Goal: Information Seeking & Learning: Find contact information

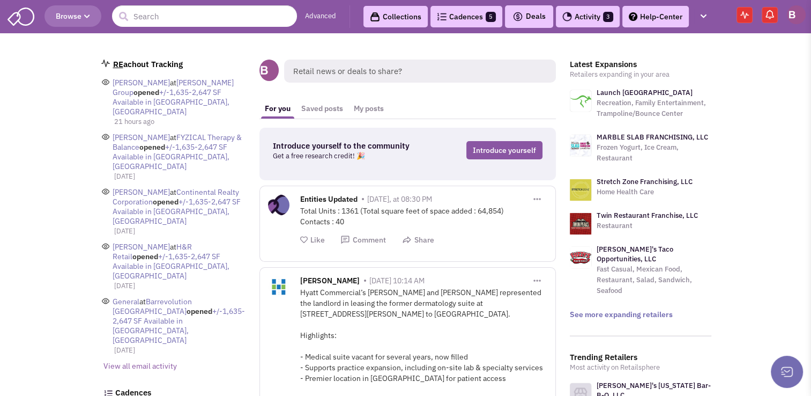
click at [148, 361] on link "View all email activity" at bounding box center [139, 366] width 73 height 10
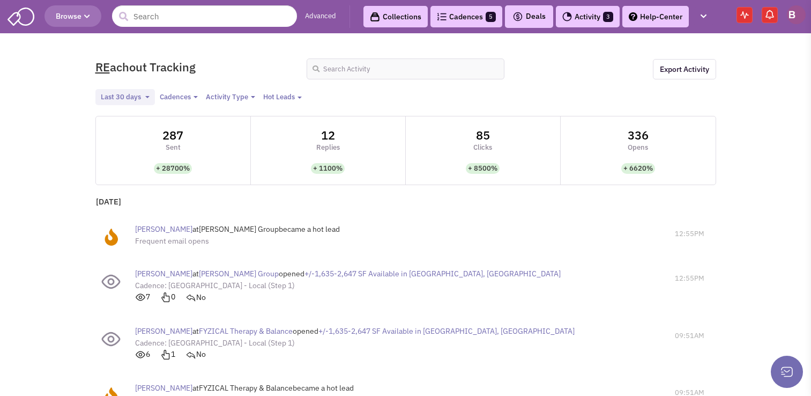
select select
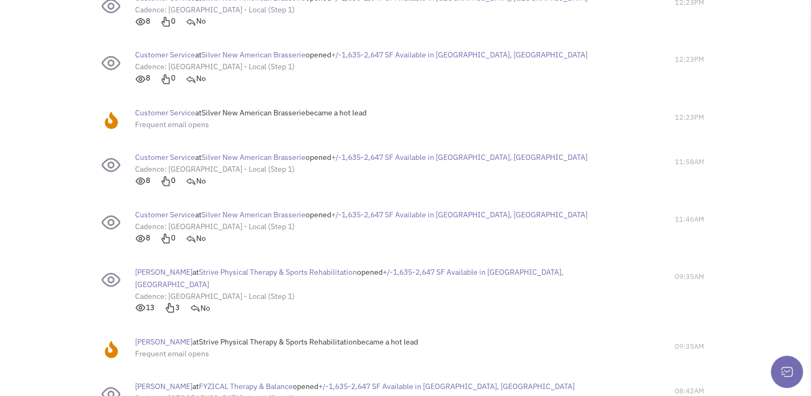
scroll to position [1988, 0]
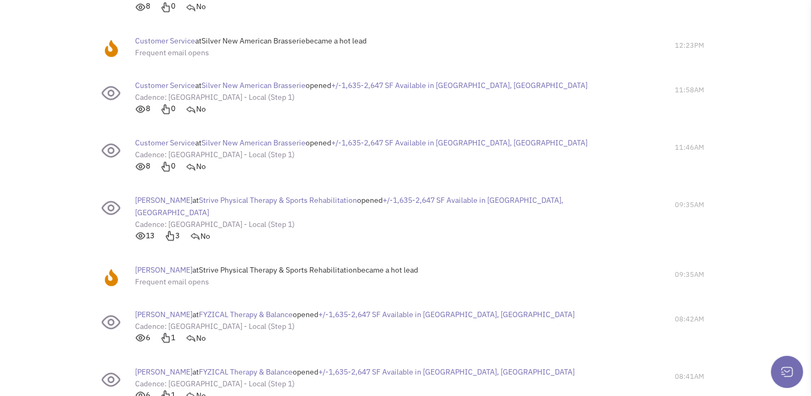
click at [300, 195] on span "Strive Physical Therapy & Sports Rehabilitation" at bounding box center [278, 200] width 158 height 10
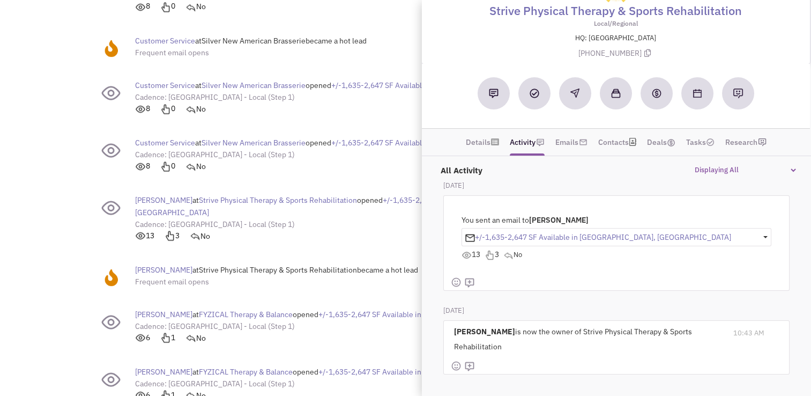
scroll to position [47, 0]
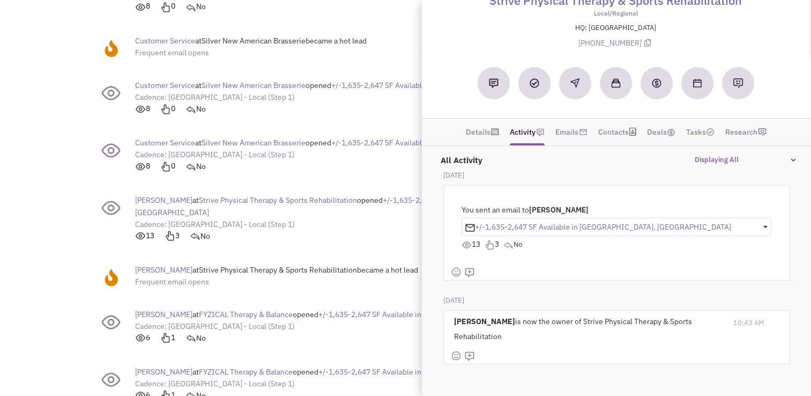
click at [493, 244] on img at bounding box center [490, 245] width 10 height 10
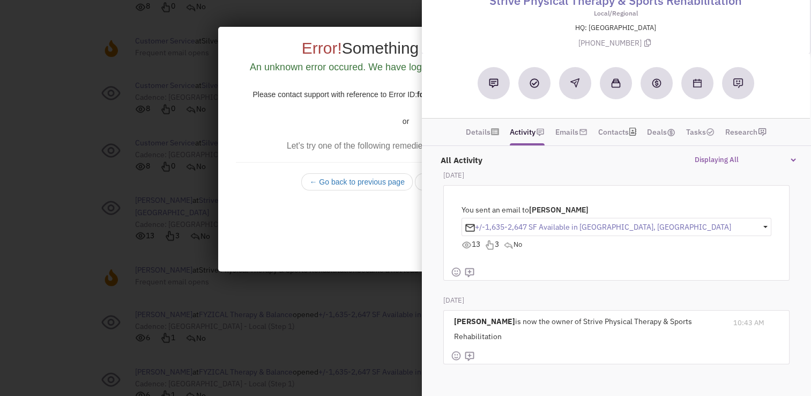
scroll to position [0, 0]
click at [177, 131] on div at bounding box center [405, 198] width 811 height 396
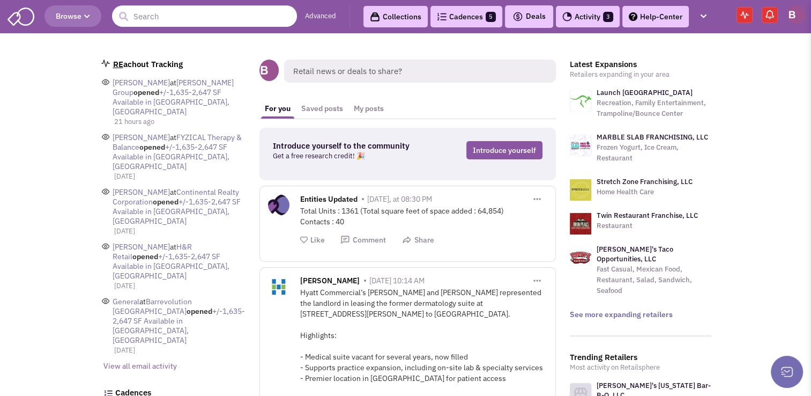
click at [161, 361] on link "View all email activity" at bounding box center [139, 366] width 73 height 10
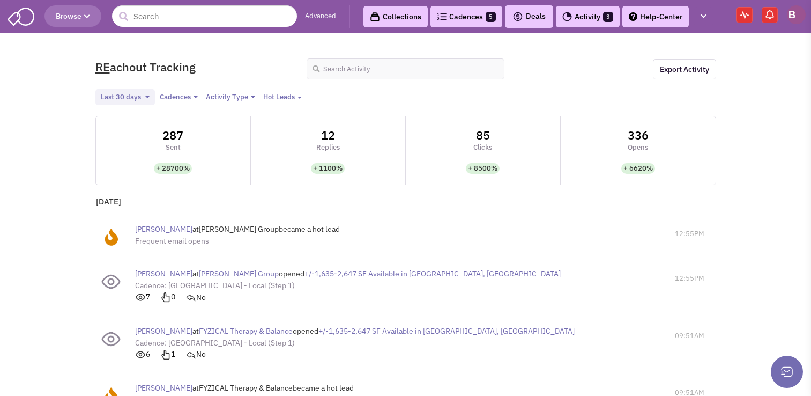
select select
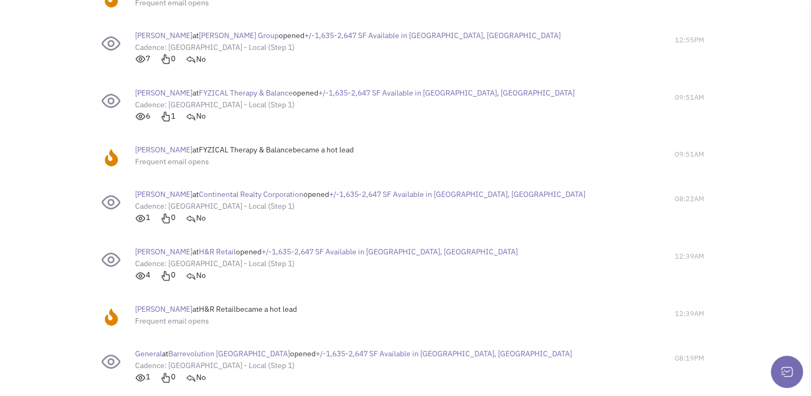
scroll to position [240, 0]
click at [245, 147] on span "FYZICAL Therapy & Balance" at bounding box center [246, 148] width 94 height 10
click at [172, 145] on span "[PERSON_NAME]" at bounding box center [163, 148] width 57 height 10
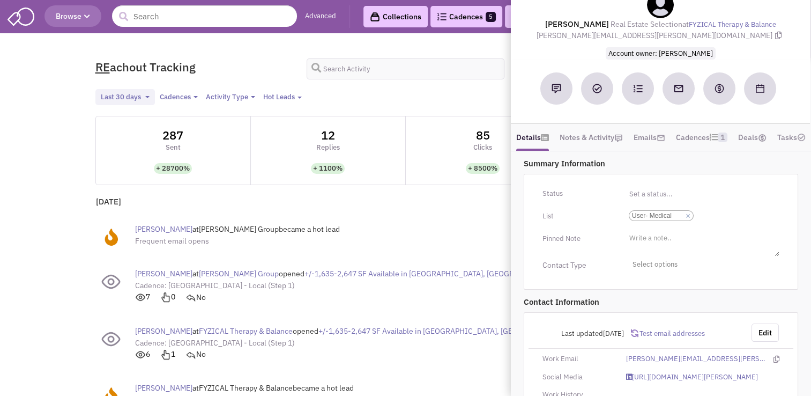
scroll to position [0, 0]
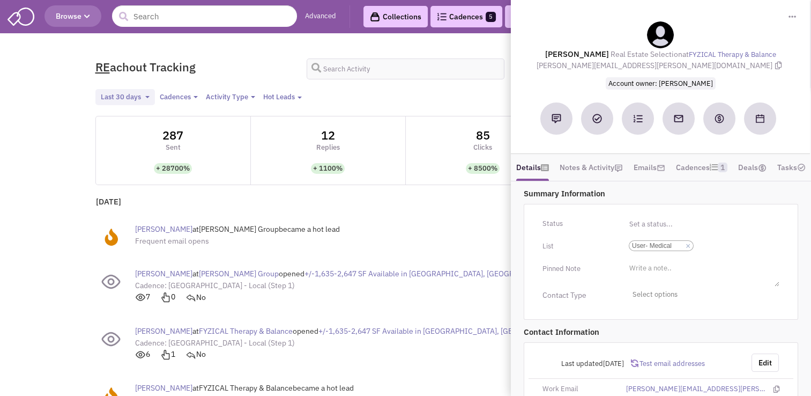
click at [419, 100] on div "Last 30 days Toggle Dropdown Between and Apply filter Last 7 days Last 30 days …" at bounding box center [405, 97] width 635 height 17
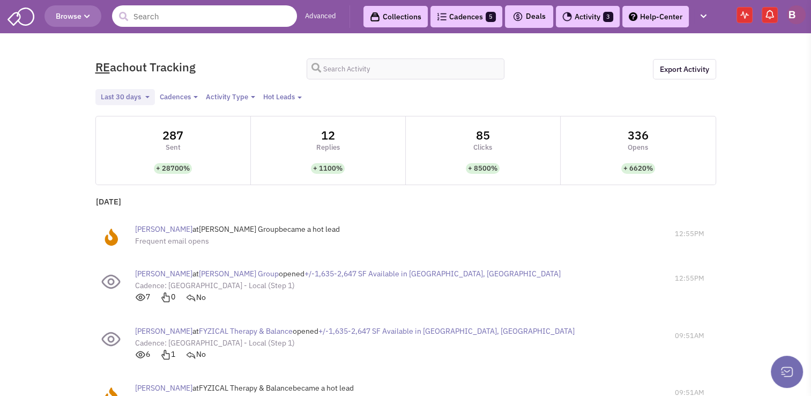
click at [156, 21] on input "text" at bounding box center [204, 15] width 185 height 21
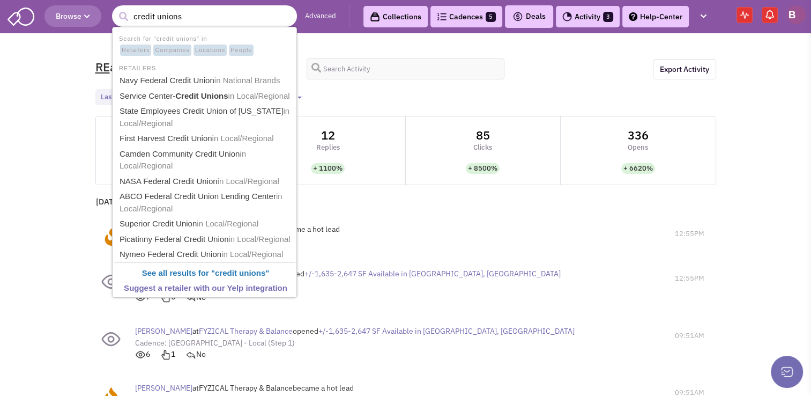
type input "credit unions"
click at [115, 9] on button "submit" at bounding box center [123, 17] width 16 height 16
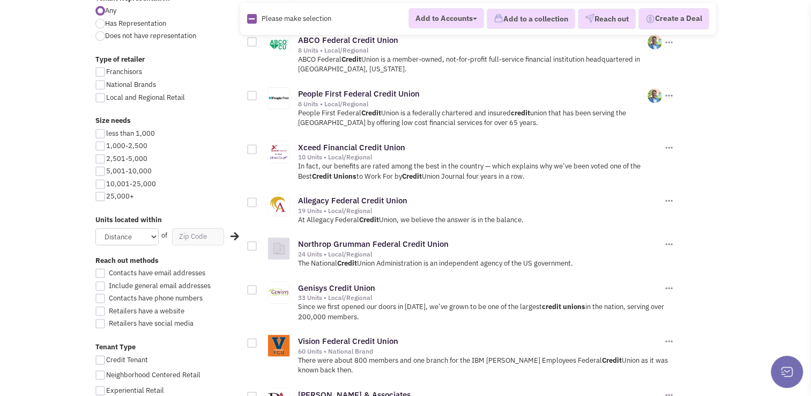
scroll to position [435, 0]
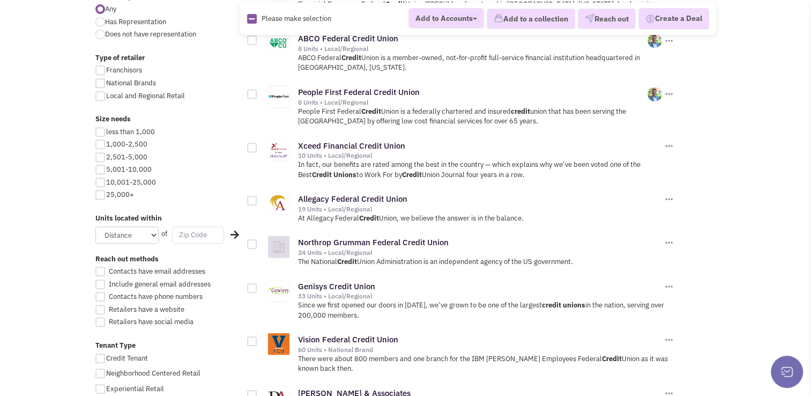
click at [187, 240] on input "text" at bounding box center [198, 234] width 52 height 17
type input "17009"
click at [152, 232] on select "Distance 1 Mile 5 Miles 10 Miles 20 Miles 50 Miles" at bounding box center [126, 234] width 63 height 17
select select "50"
click at [95, 226] on select "Distance 1 Mile 5 Miles 10 Miles 20 Miles 50 Miles" at bounding box center [126, 234] width 63 height 17
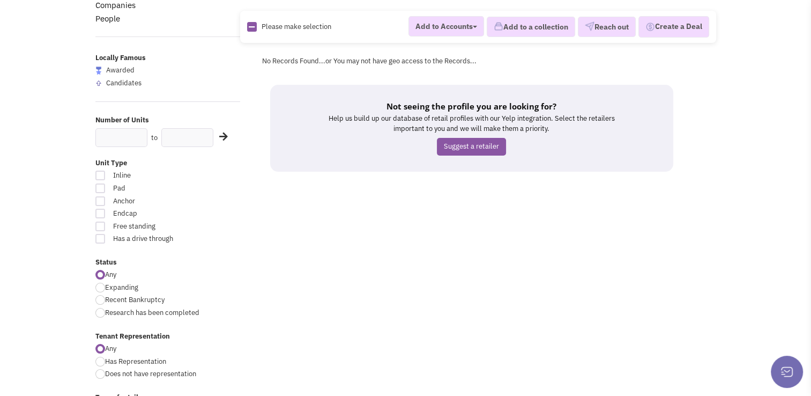
scroll to position [9, 0]
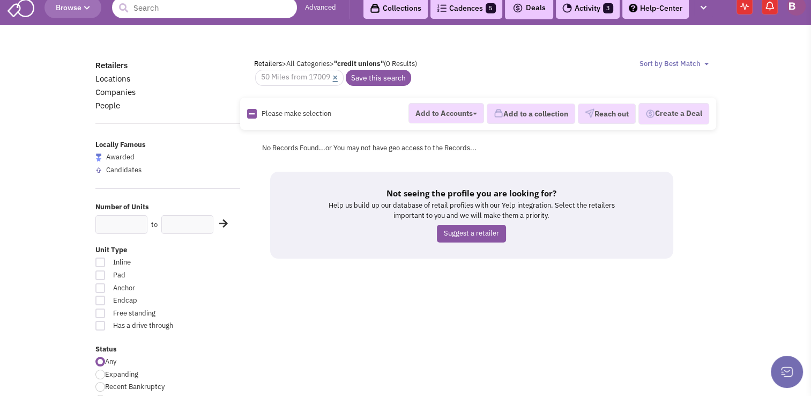
click at [337, 78] on link "×" at bounding box center [335, 78] width 5 height 10
select select
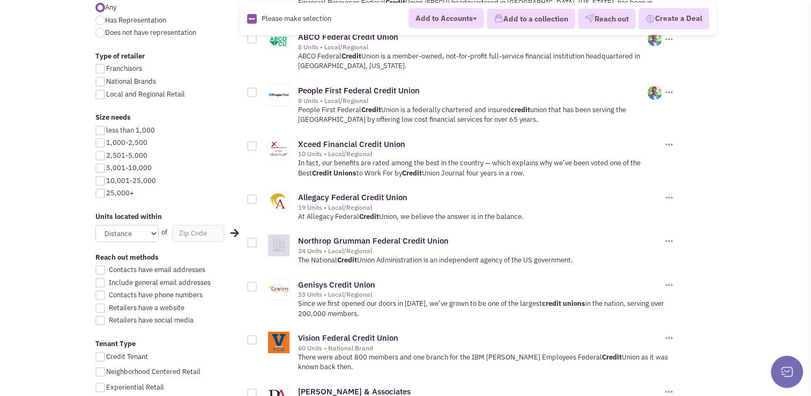
scroll to position [489, 0]
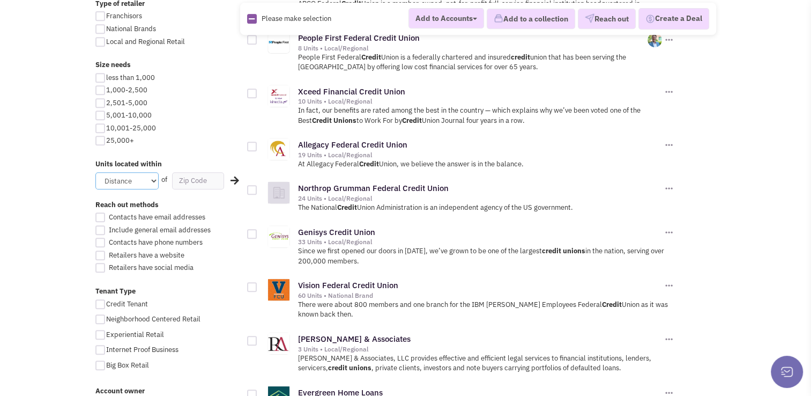
click at [142, 180] on select "Distance 1 Mile 5 Miles 10 Miles 20 Miles 50 Miles" at bounding box center [126, 180] width 63 height 17
click at [181, 138] on label "25,000+" at bounding box center [167, 141] width 145 height 10
click at [113, 138] on input "25,000+" at bounding box center [109, 141] width 7 height 7
checkbox input "true"
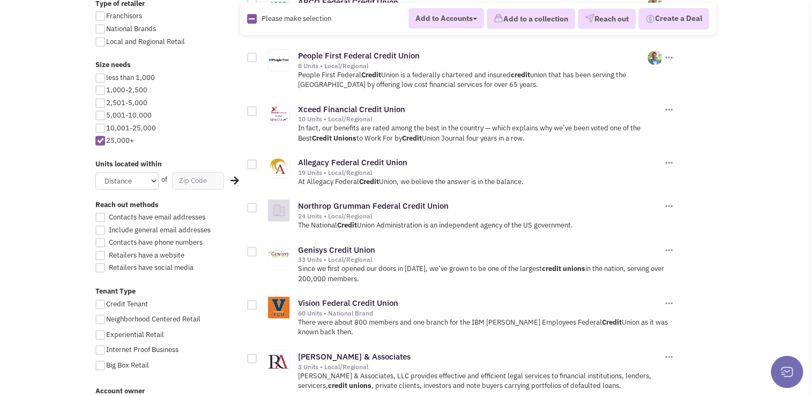
click at [81, 160] on body "Browse Advanced Collections Cadences 5 Deals Activity 3" at bounding box center [405, 67] width 811 height 1112
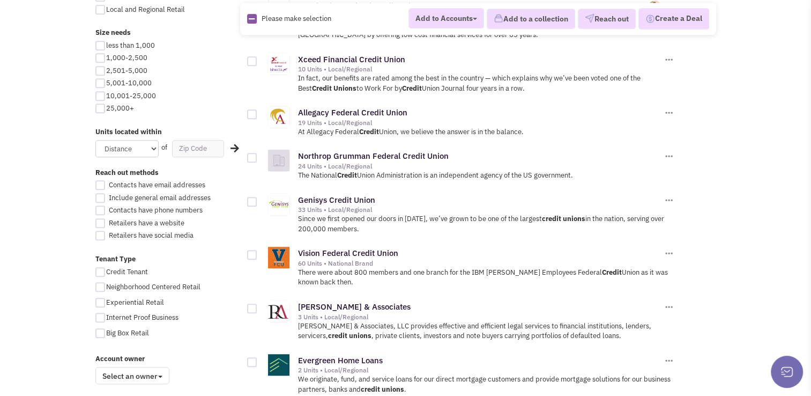
scroll to position [521, 0]
click at [356, 248] on link "Vision Federal Credit Union" at bounding box center [348, 253] width 100 height 10
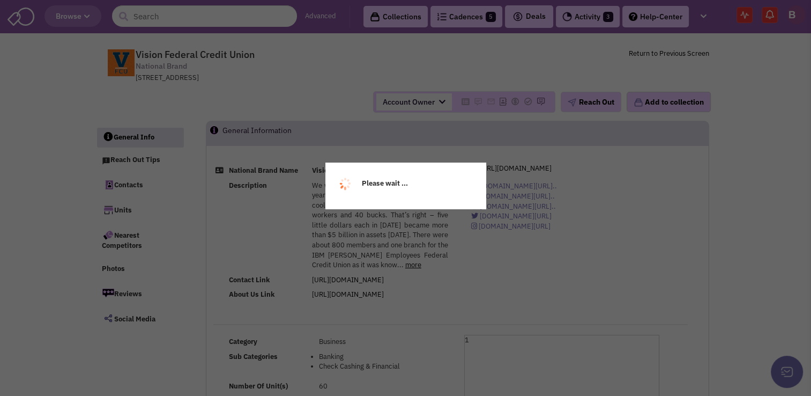
select select
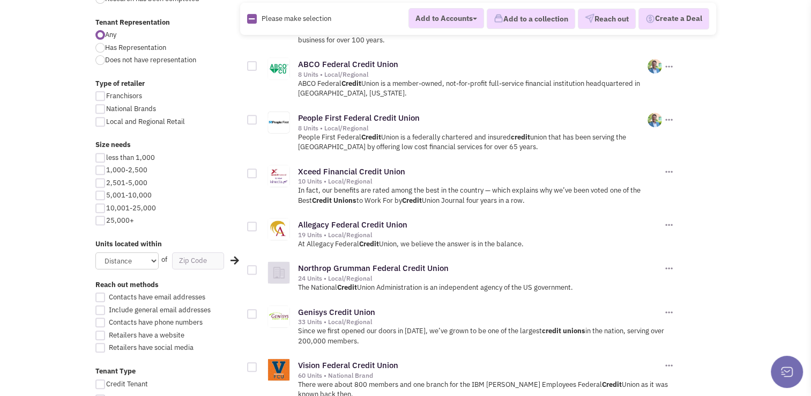
scroll to position [413, 0]
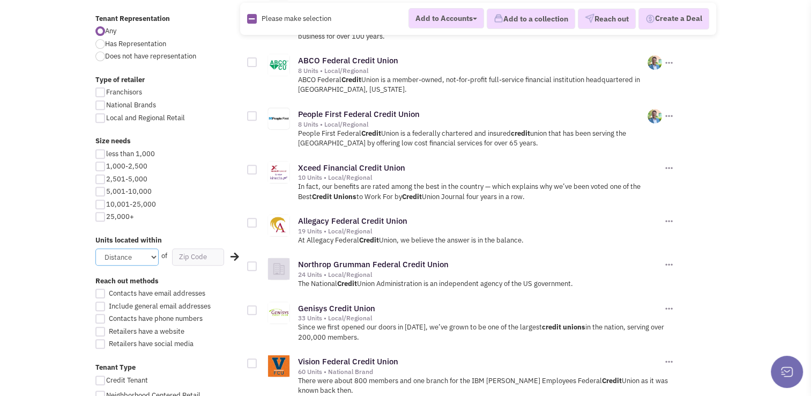
click at [149, 252] on select "Distance 1 Mile 5 Miles 10 Miles 20 Miles 50 Miles" at bounding box center [126, 256] width 63 height 17
select select "50"
click at [95, 248] on select "Distance 1 Mile 5 Miles 10 Miles 20 Miles 50 Miles" at bounding box center [126, 256] width 63 height 17
click at [196, 252] on input "text" at bounding box center [198, 256] width 52 height 17
type input "17009"
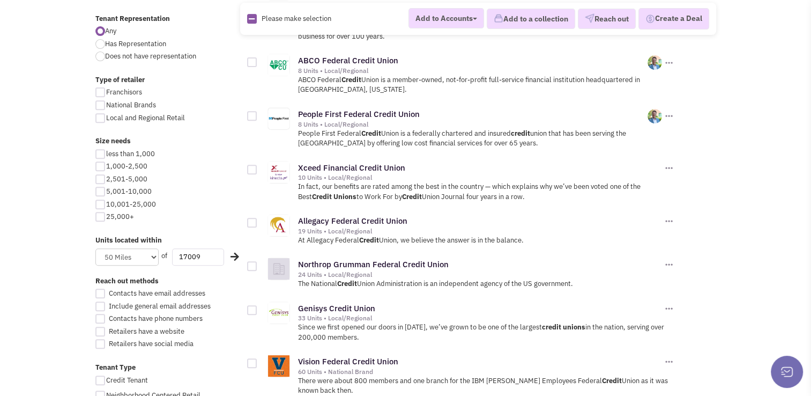
click button "×" at bounding box center [0, 0] width 0 height 0
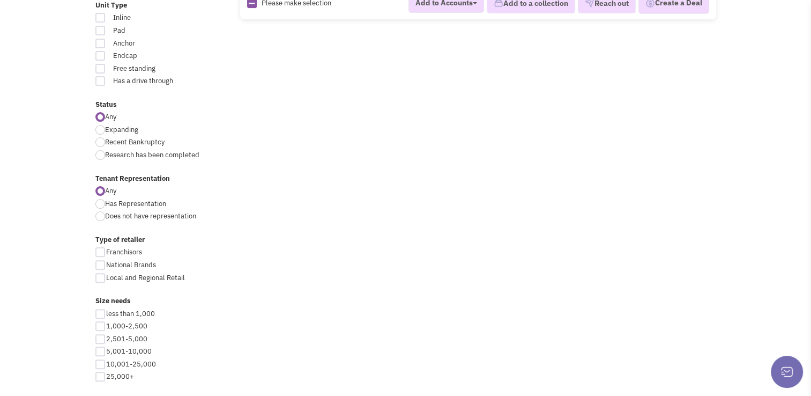
scroll to position [344, 0]
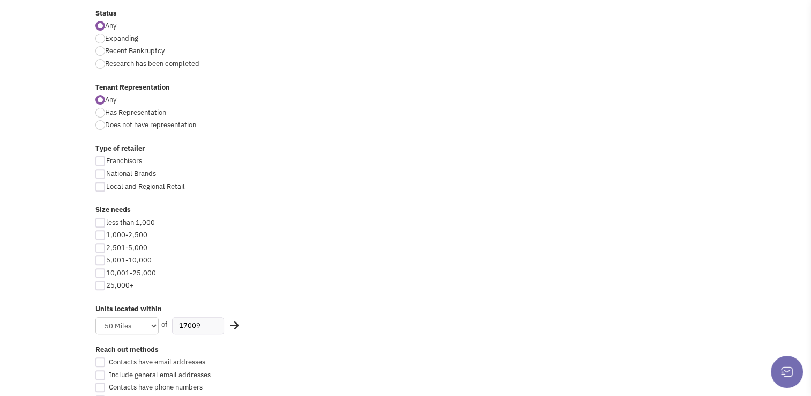
click at [189, 308] on label "Units located within" at bounding box center [167, 309] width 145 height 10
click at [210, 329] on input "17009" at bounding box center [198, 325] width 52 height 17
type input "1"
click at [194, 278] on div "less than 1,000 1,000-2,500 2,501-5,000 5,001-10,000 10,001-25,000 25,000+" at bounding box center [167, 256] width 159 height 76
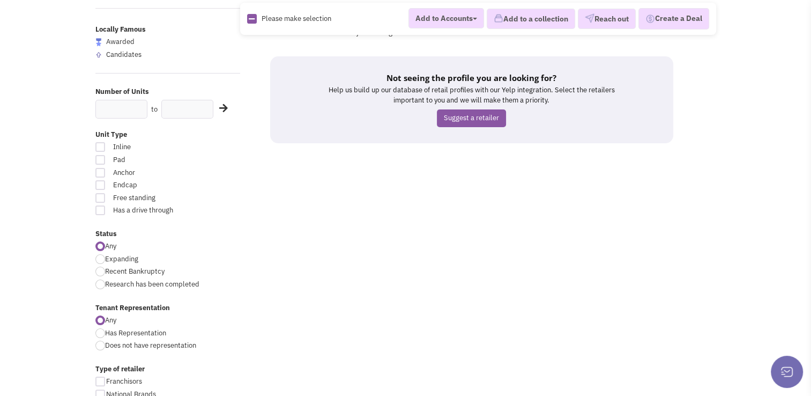
scroll to position [0, 0]
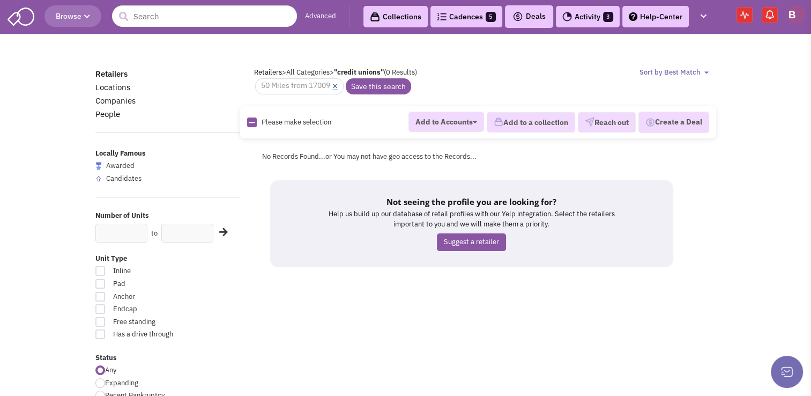
click at [337, 85] on link "×" at bounding box center [335, 87] width 5 height 10
select select
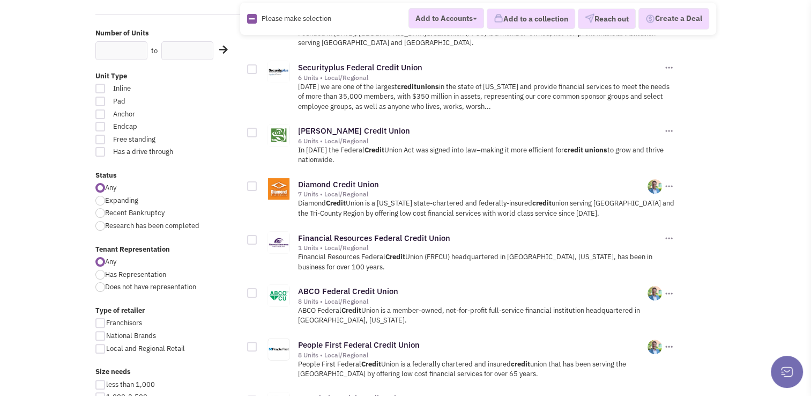
scroll to position [258, 0]
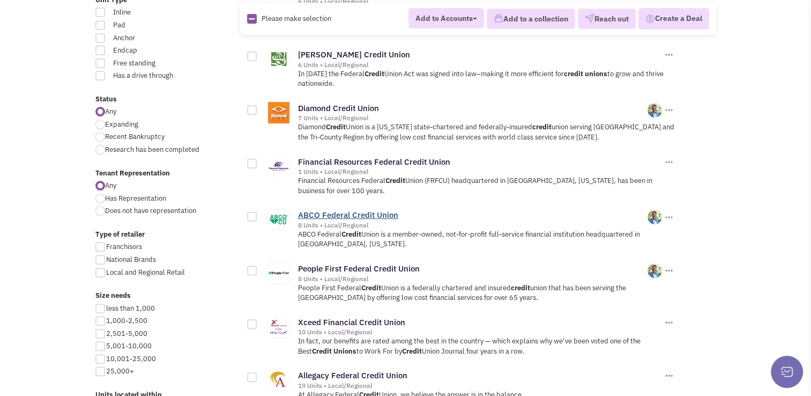
click at [345, 210] on link "ABCO Federal Credit Union" at bounding box center [348, 215] width 100 height 10
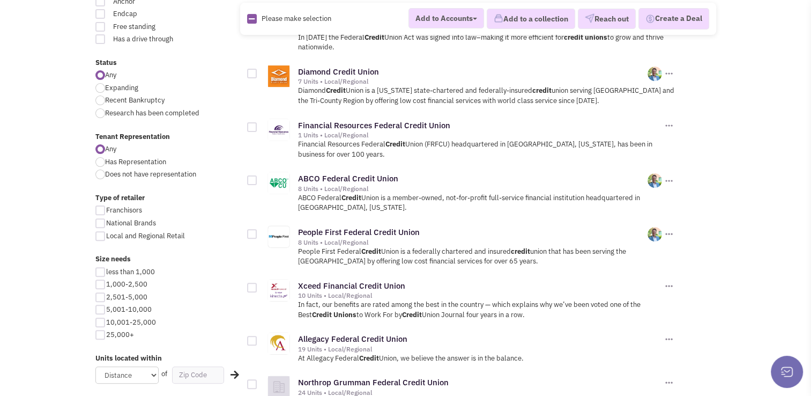
scroll to position [297, 0]
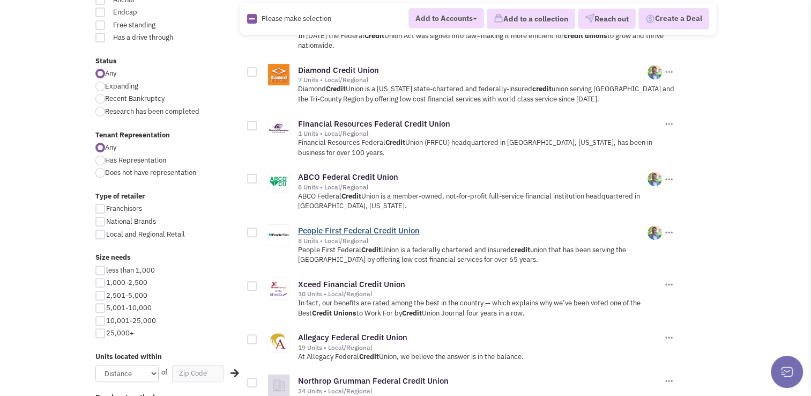
click at [363, 226] on link "People First Federal Credit Union" at bounding box center [359, 230] width 122 height 10
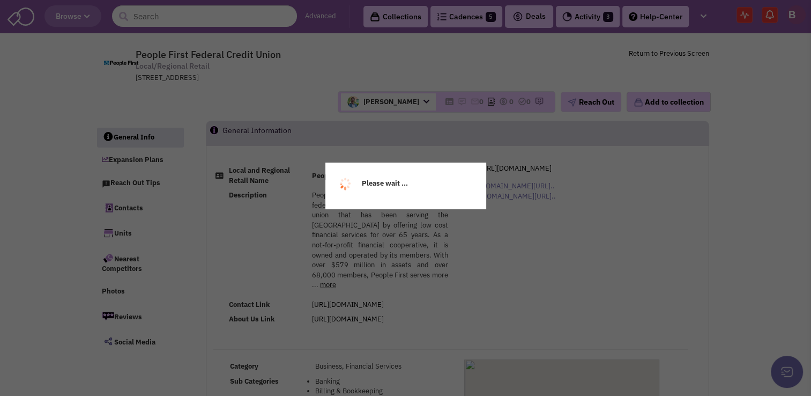
select select
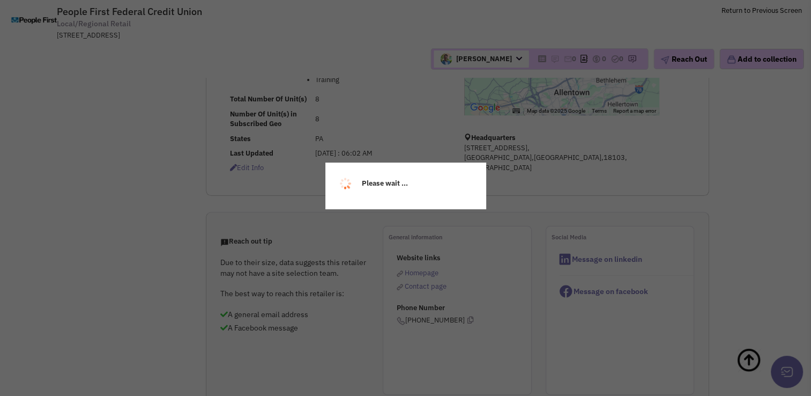
select select
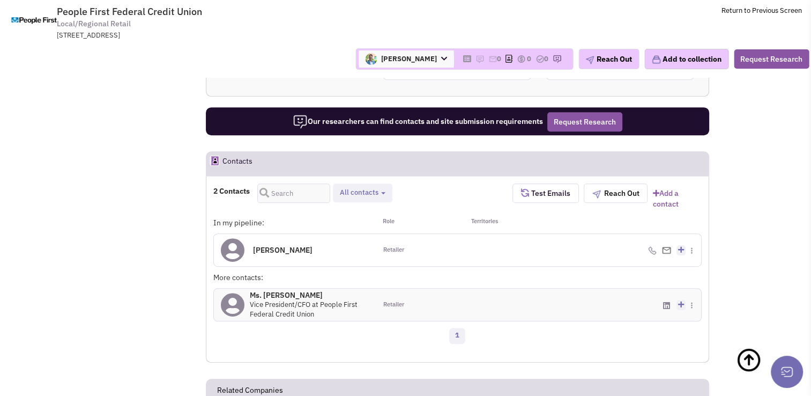
scroll to position [594, 0]
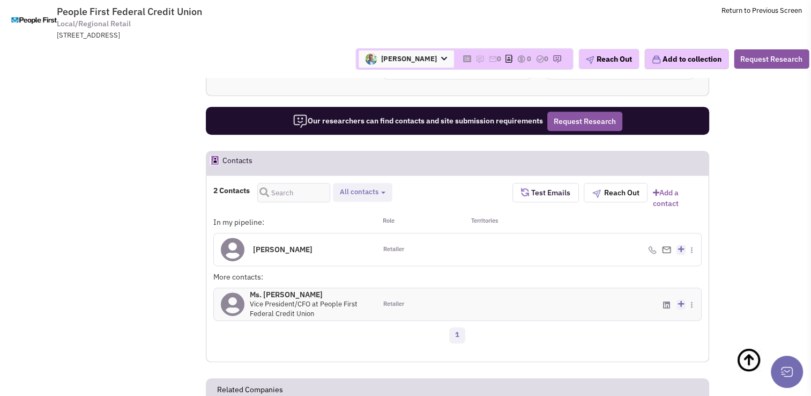
click at [303, 290] on h4 "Ms. Susan Phillips 0" at bounding box center [310, 295] width 120 height 10
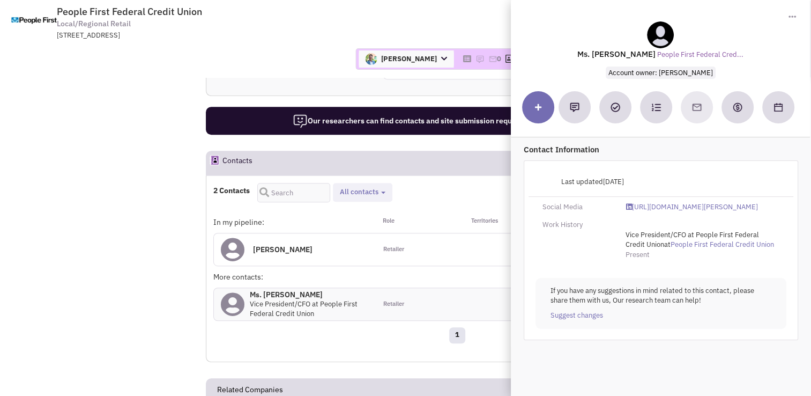
scroll to position [656, 0]
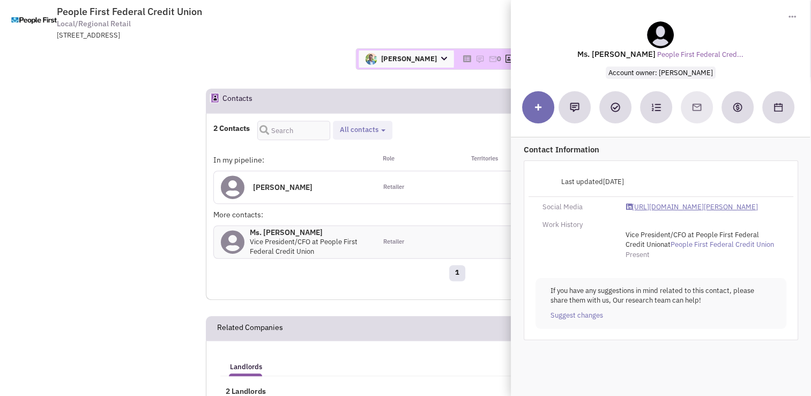
click at [644, 212] on link "https://www.linkedin.com/in/susan-phillips-896b5015/" at bounding box center [692, 207] width 132 height 10
click at [314, 46] on div "Gregory Jones Account Owner Bakari White Brett Michaels Brett Davidoff Colin Ho…" at bounding box center [405, 59] width 821 height 38
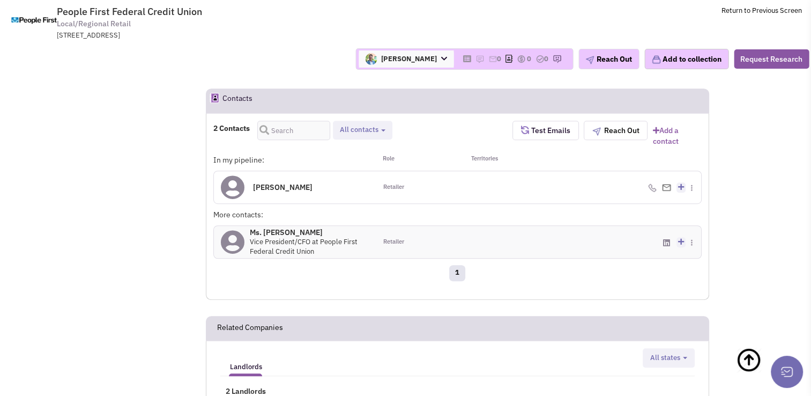
click at [272, 182] on h4 "Jeff Albert 0" at bounding box center [283, 187] width 60 height 10
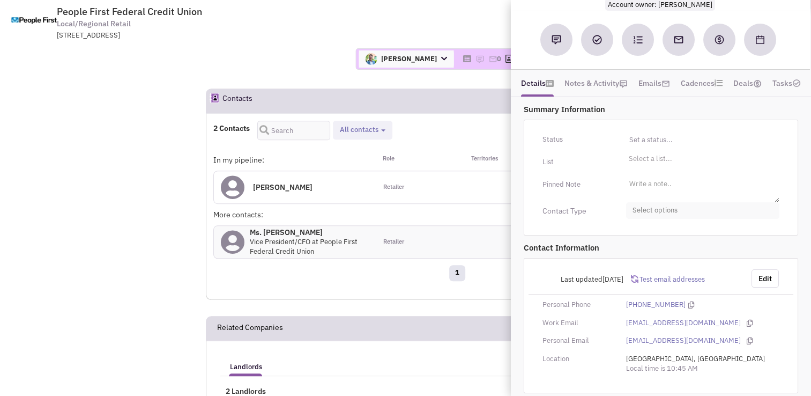
scroll to position [79, 0]
drag, startPoint x: 706, startPoint y: 320, endPoint x: 626, endPoint y: 319, distance: 79.9
click at [626, 319] on div "albertj@peoplefirstcu.org" at bounding box center [702, 322] width 167 height 10
copy link "albertj@peoplefirstcu.org"
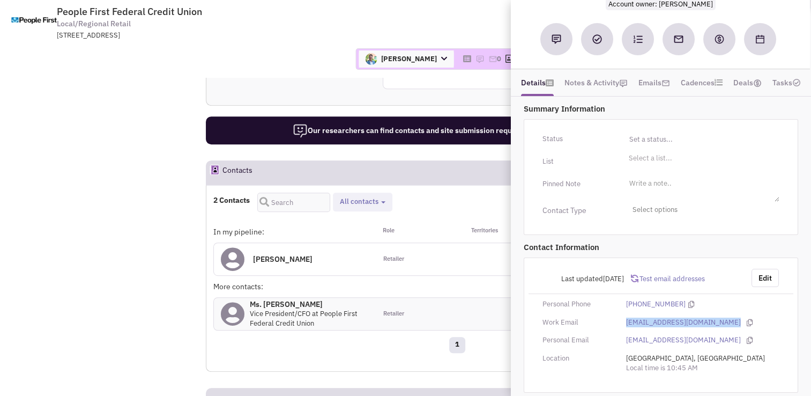
scroll to position [568, 0]
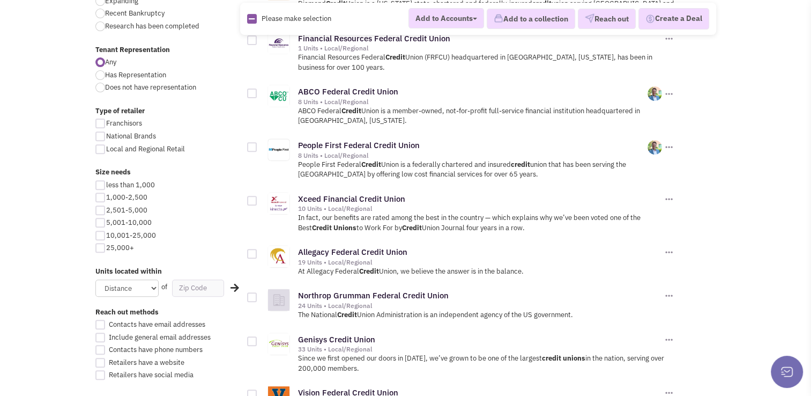
scroll to position [366, 0]
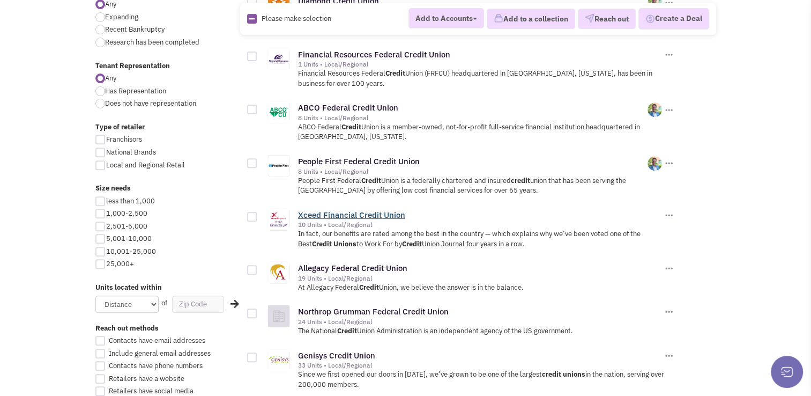
click at [342, 212] on link "Xceed Financial Credit Union" at bounding box center [351, 215] width 107 height 10
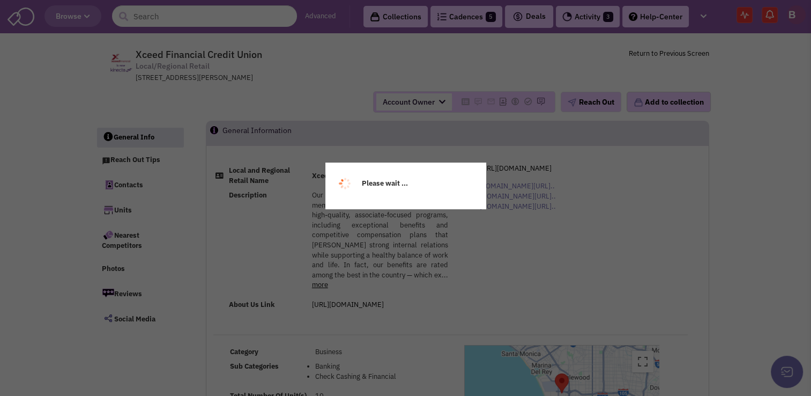
select select
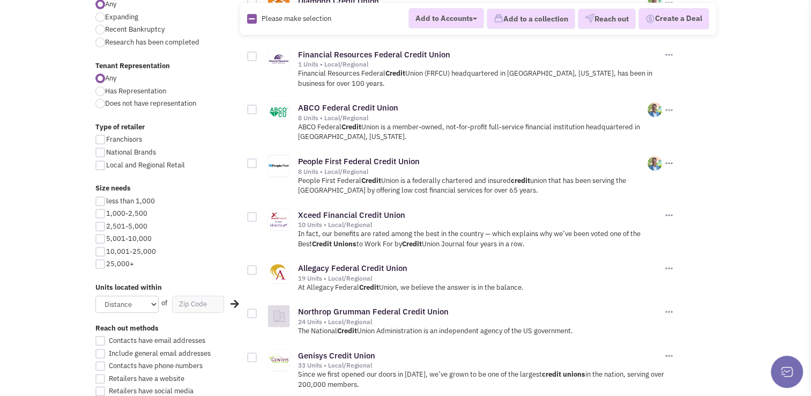
scroll to position [459, 0]
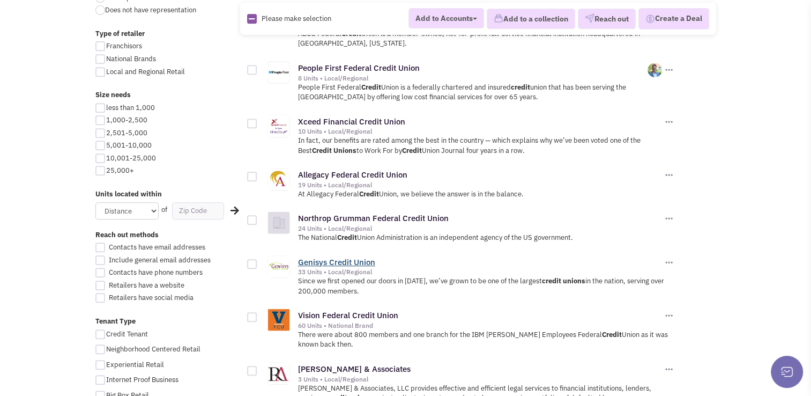
click at [326, 257] on link "Genisys Credit Union" at bounding box center [336, 262] width 77 height 10
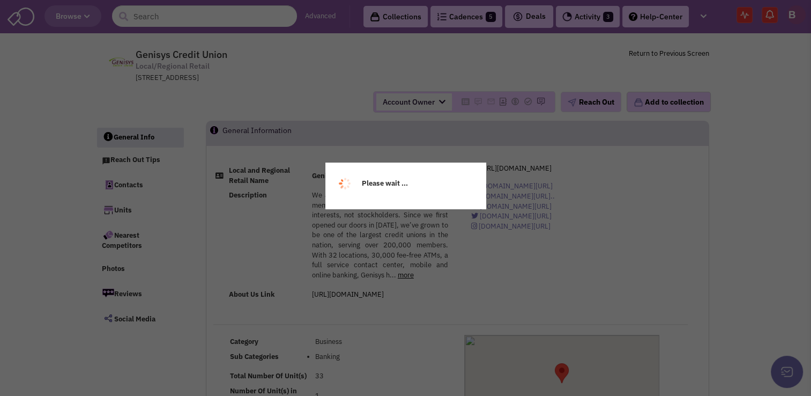
select select
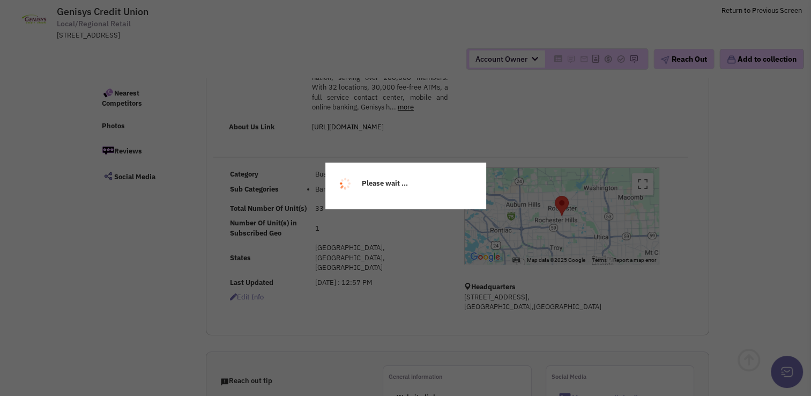
scroll to position [90, 0]
select select
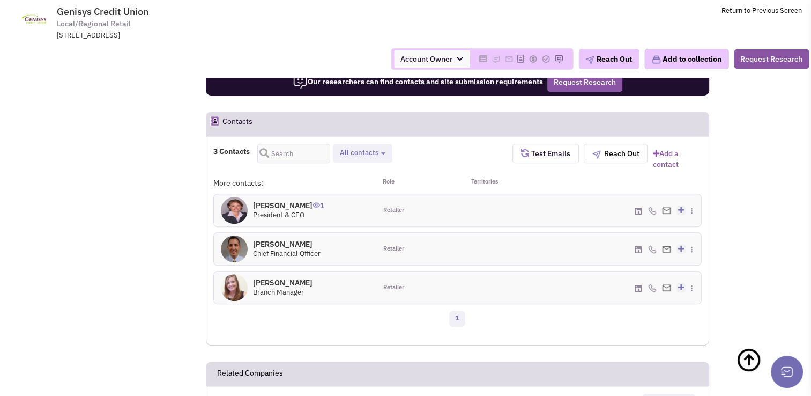
scroll to position [590, 0]
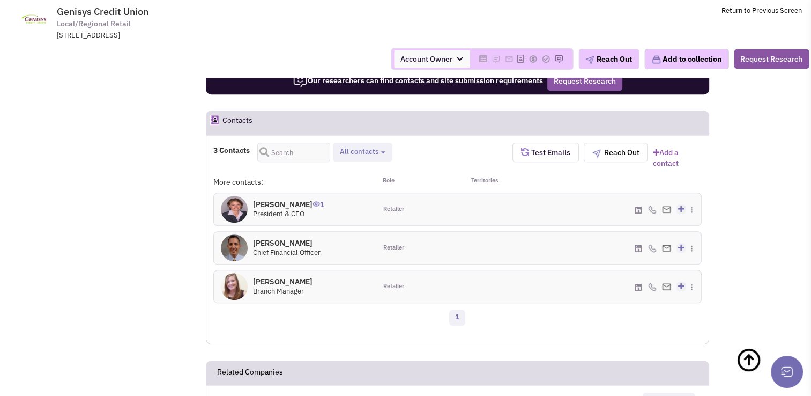
click at [314, 203] on h4 "Mr. Jackie Buchanan 1" at bounding box center [288, 204] width 71 height 10
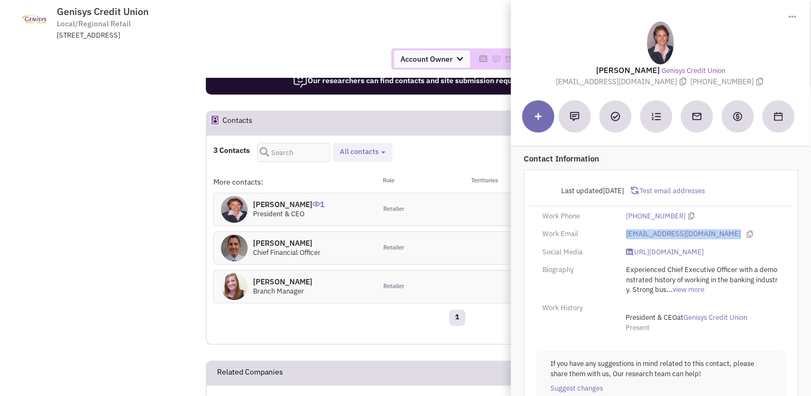
drag, startPoint x: 708, startPoint y: 232, endPoint x: 623, endPoint y: 233, distance: 84.7
click at [623, 233] on div "jbuchanan@genisyscu.org" at bounding box center [702, 234] width 167 height 10
copy link "jbuchanan@genisyscu.org"
drag, startPoint x: 281, startPoint y: 242, endPoint x: 269, endPoint y: 242, distance: 11.8
click at [269, 242] on h4 "Mr. Nathan Davidson 0" at bounding box center [287, 243] width 68 height 10
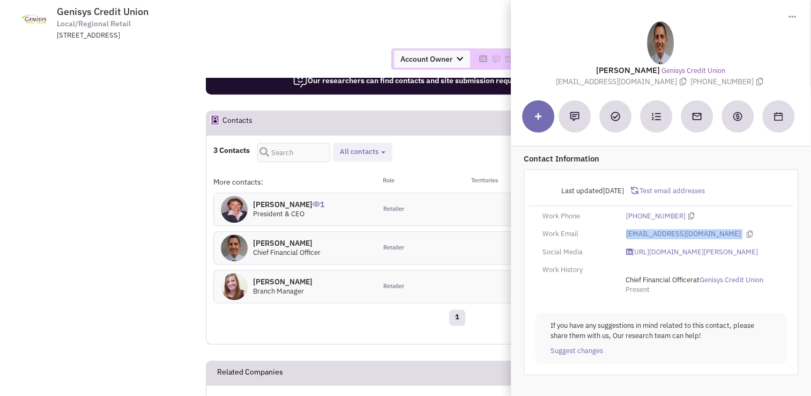
drag, startPoint x: 708, startPoint y: 233, endPoint x: 625, endPoint y: 235, distance: 83.7
click at [625, 235] on div "ndavidson@genisyscu.org" at bounding box center [702, 234] width 167 height 10
copy div "ndavidson@genisyscu.org"
drag, startPoint x: 148, startPoint y: 14, endPoint x: 67, endPoint y: 3, distance: 81.7
click at [67, 3] on tr "Genisys Credit Union Local/Regional Retail 2100 Executive Hills Blvd, Auburn Hi…" at bounding box center [405, 20] width 807 height 40
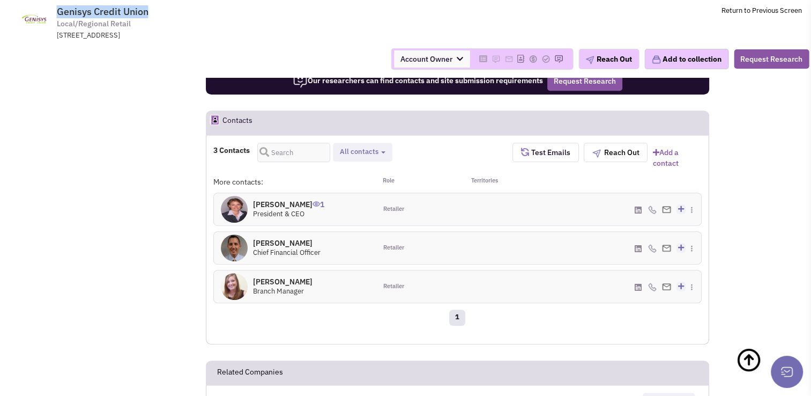
copy span "Genisys Credit Union"
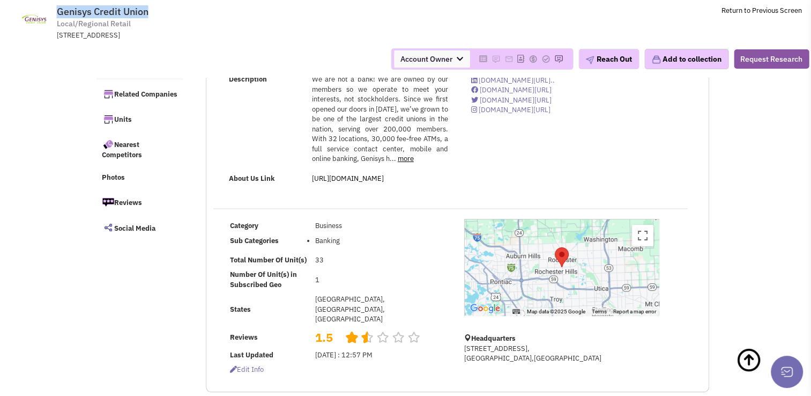
scroll to position [35, 0]
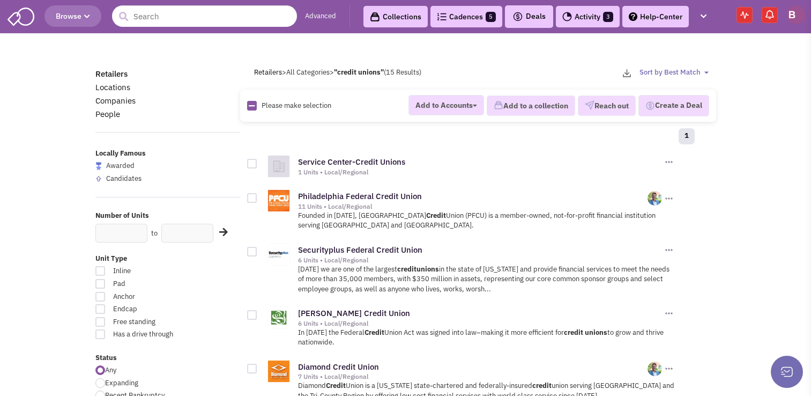
scroll to position [459, 0]
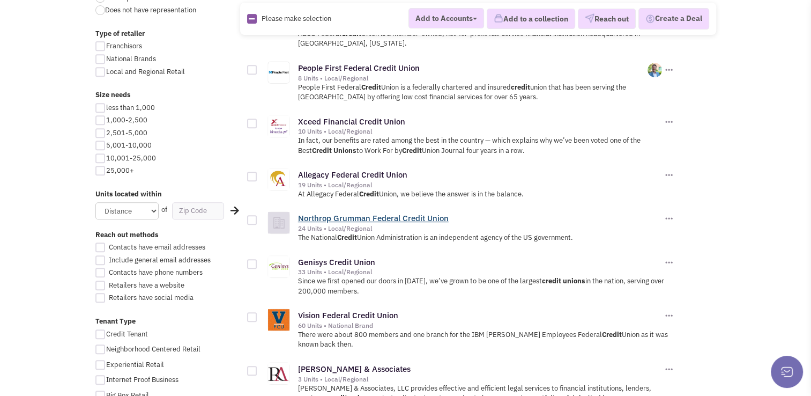
click at [389, 217] on link "Northrop Grumman Federal Credit Union" at bounding box center [373, 218] width 151 height 10
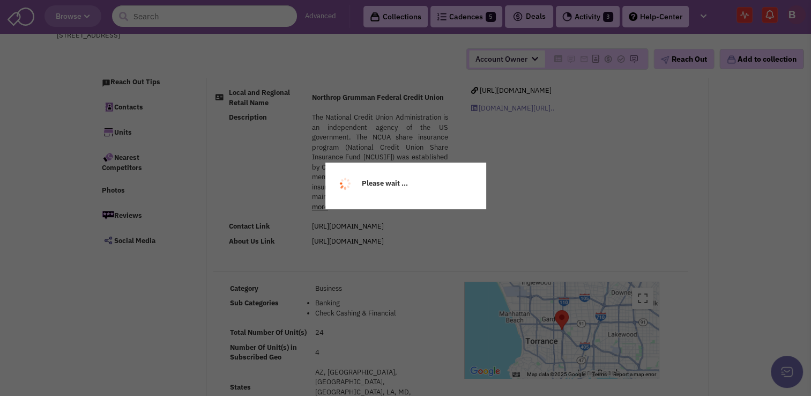
scroll to position [102, 0]
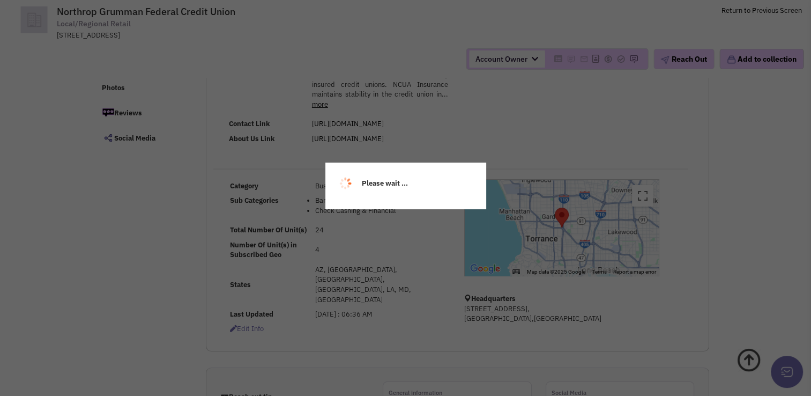
select select
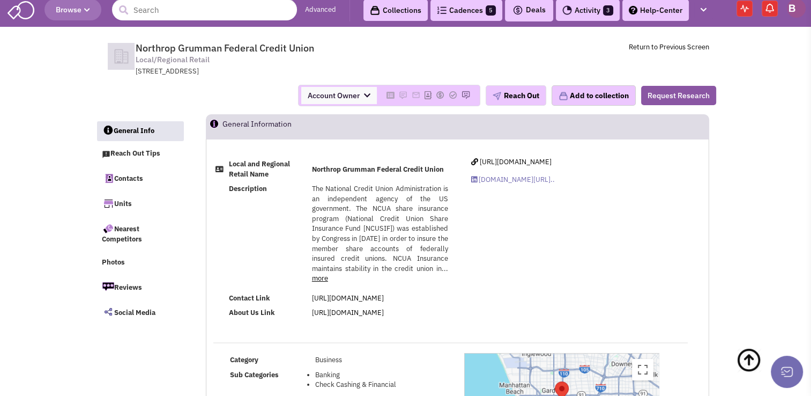
scroll to position [0, 0]
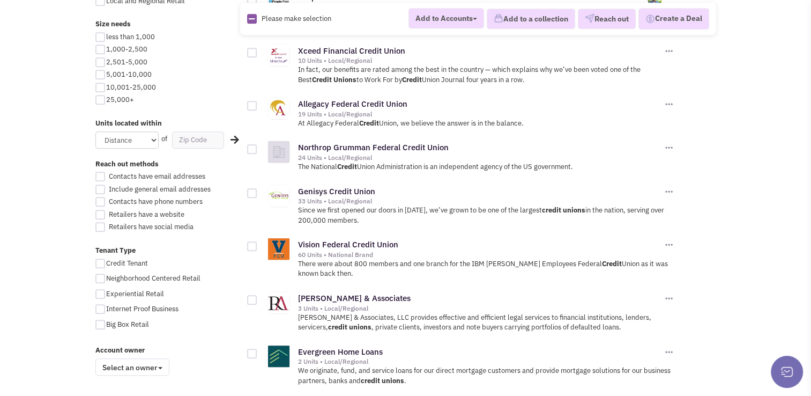
scroll to position [570, 0]
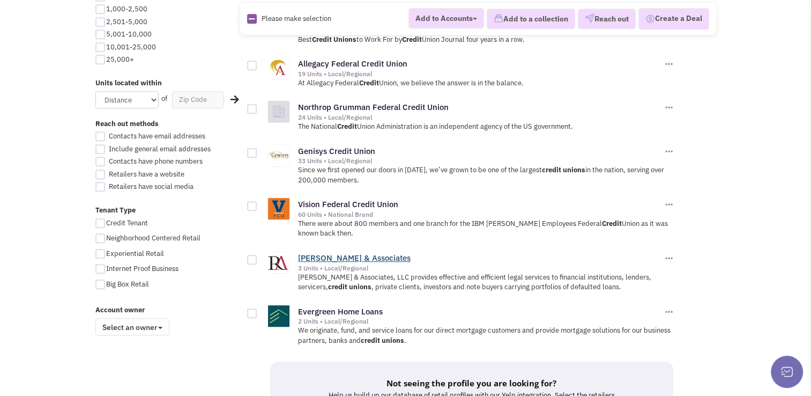
click at [337, 253] on link "[PERSON_NAME] & Associates" at bounding box center [354, 258] width 113 height 10
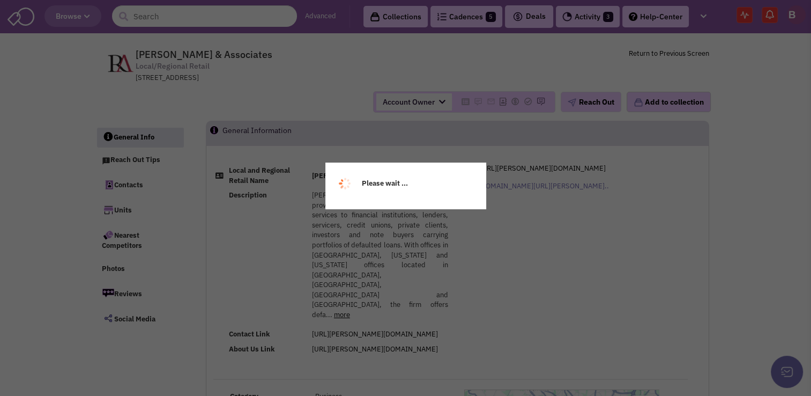
select select
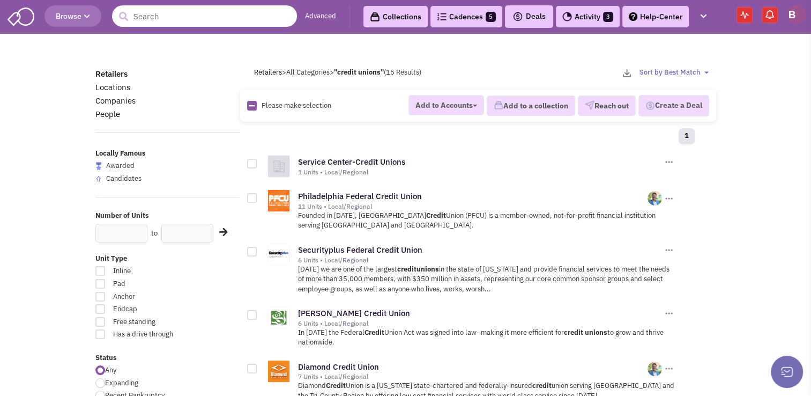
click at [209, 18] on input "text" at bounding box center [204, 15] width 185 height 21
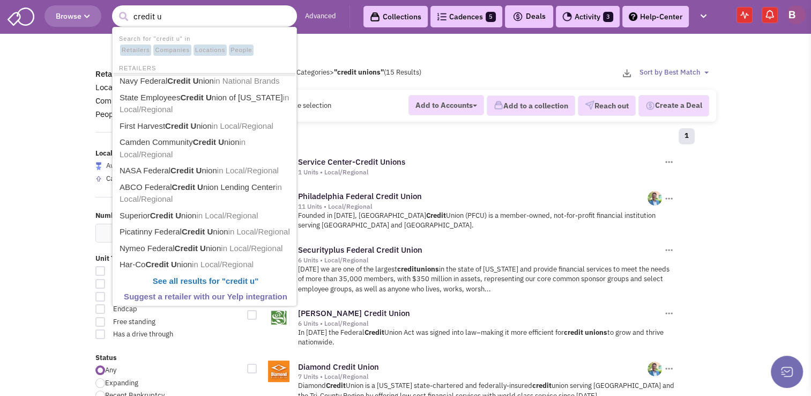
type input "credit"
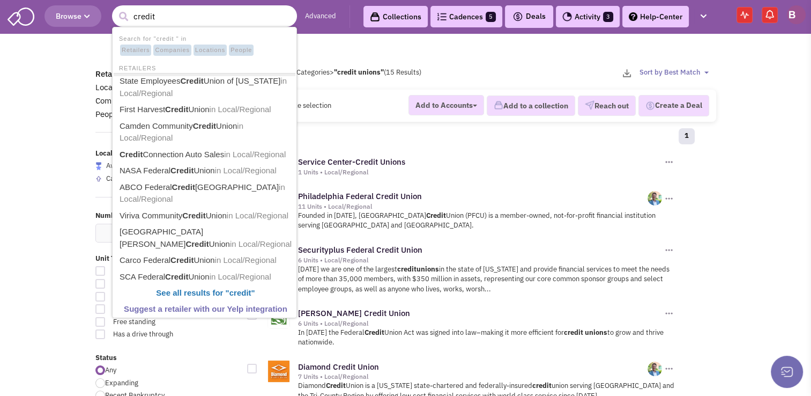
click at [168, 50] on span "Companies" at bounding box center [172, 51] width 38 height 12
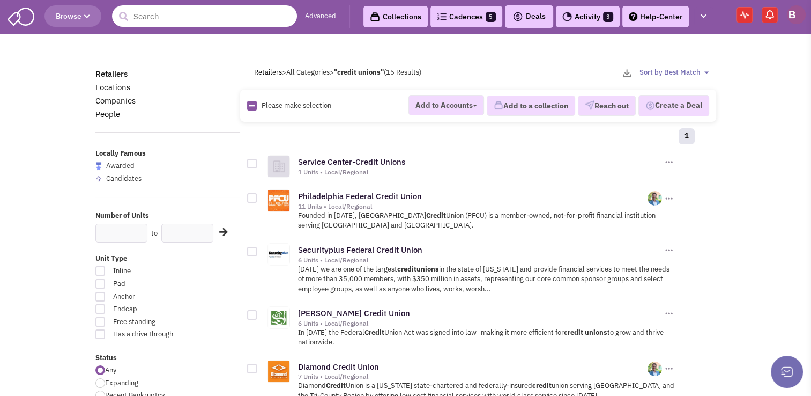
click at [191, 16] on input "text" at bounding box center [204, 15] width 185 height 21
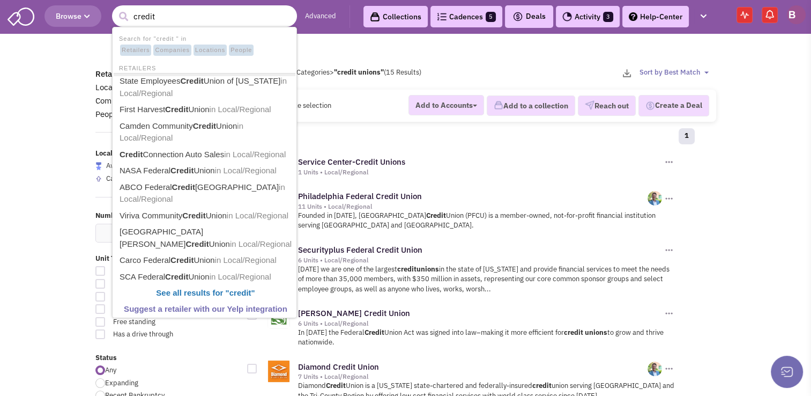
type input "credit"
click at [115, 9] on button "submit" at bounding box center [123, 17] width 16 height 16
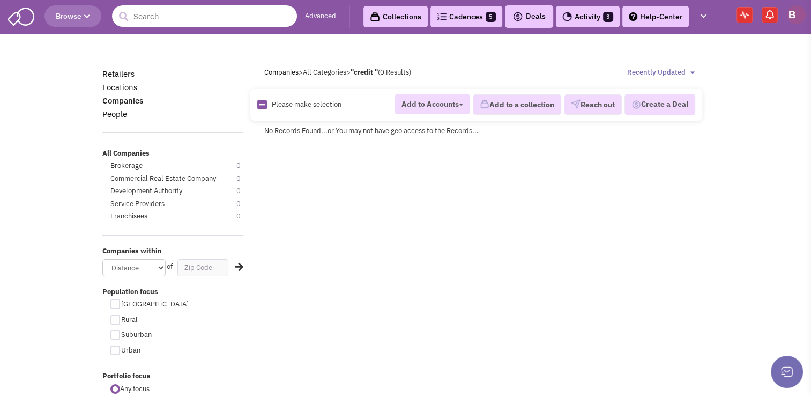
click at [181, 16] on input "text" at bounding box center [204, 15] width 185 height 21
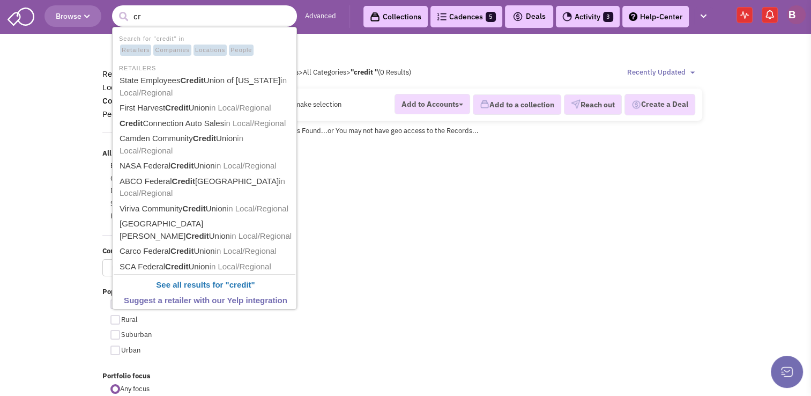
type input "c"
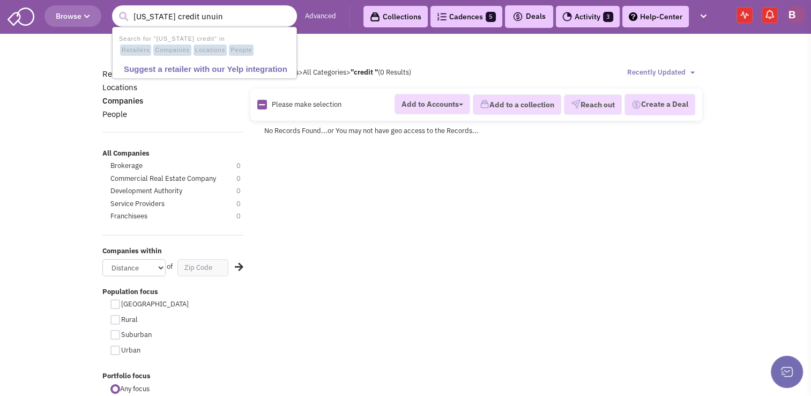
type input "pennsylvania credit unuin"
click at [115, 9] on button "submit" at bounding box center [123, 17] width 16 height 16
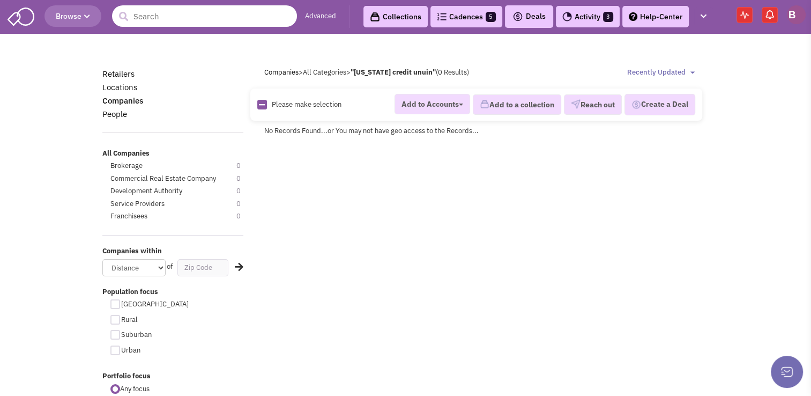
click at [195, 23] on input "text" at bounding box center [204, 15] width 185 height 21
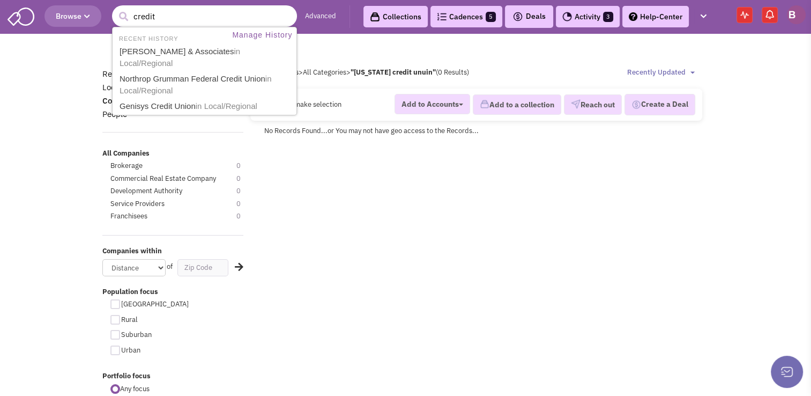
type input "credit"
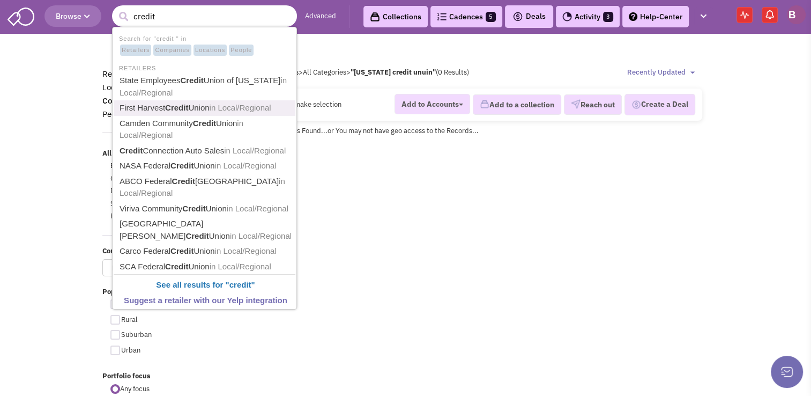
click at [181, 108] on b "Credit" at bounding box center [176, 107] width 23 height 9
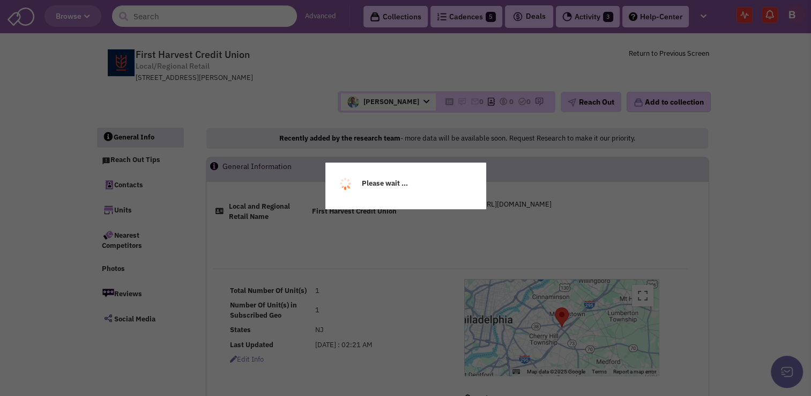
select select
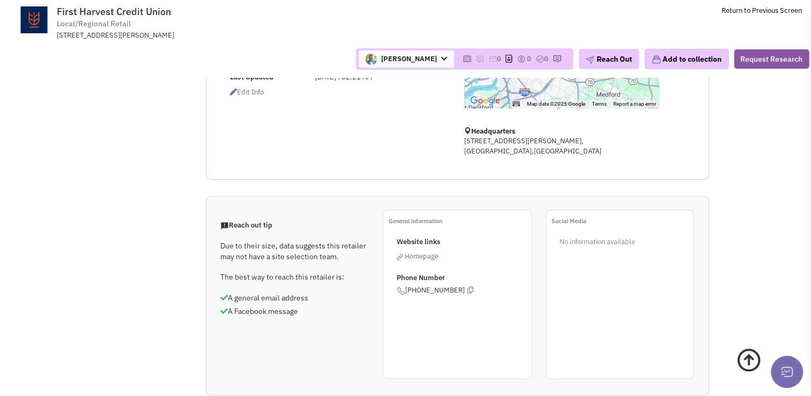
select select
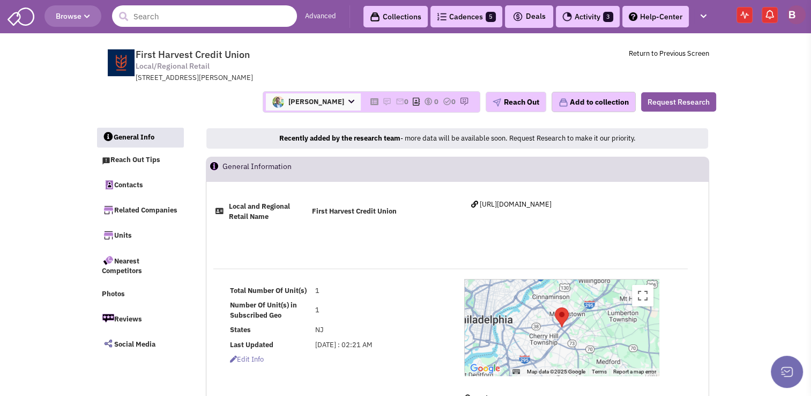
click at [162, 17] on input "text" at bounding box center [204, 15] width 185 height 21
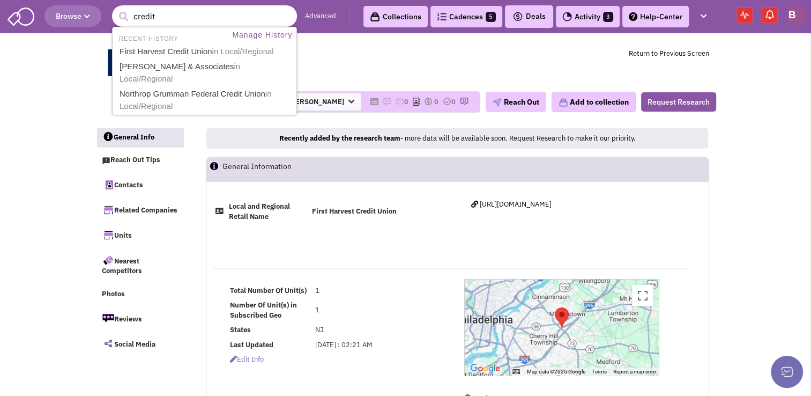
type input "credit"
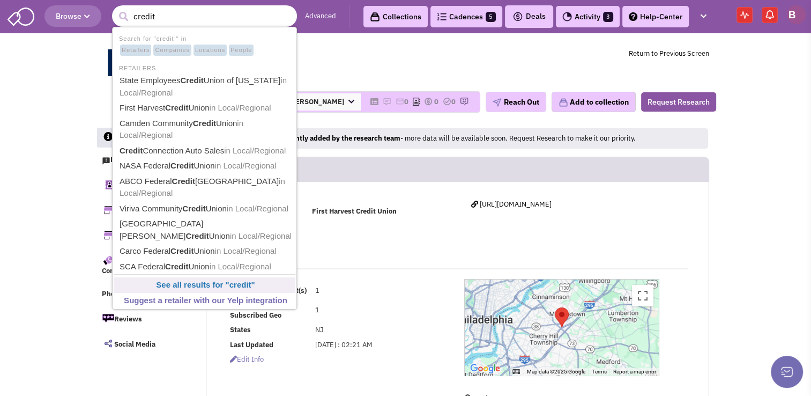
click at [194, 284] on b "See all results for " credit "" at bounding box center [205, 284] width 99 height 9
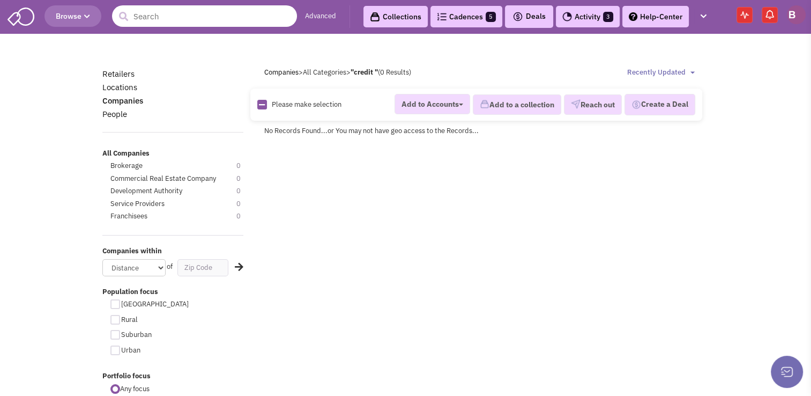
click at [202, 20] on input "text" at bounding box center [204, 15] width 185 height 21
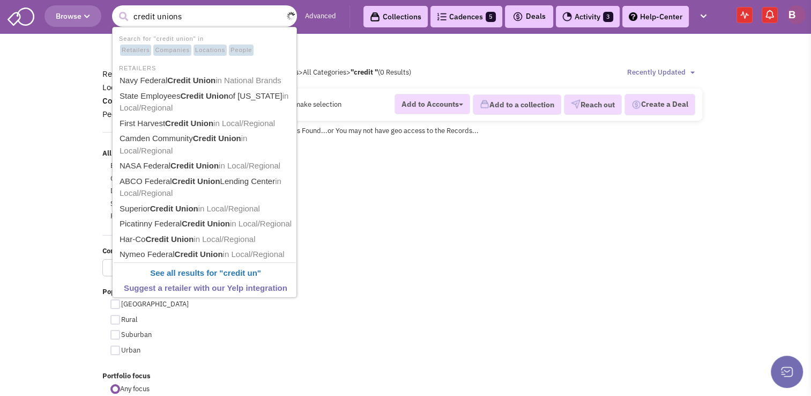
type input "credit unions"
click at [115, 9] on button "submit" at bounding box center [123, 17] width 16 height 16
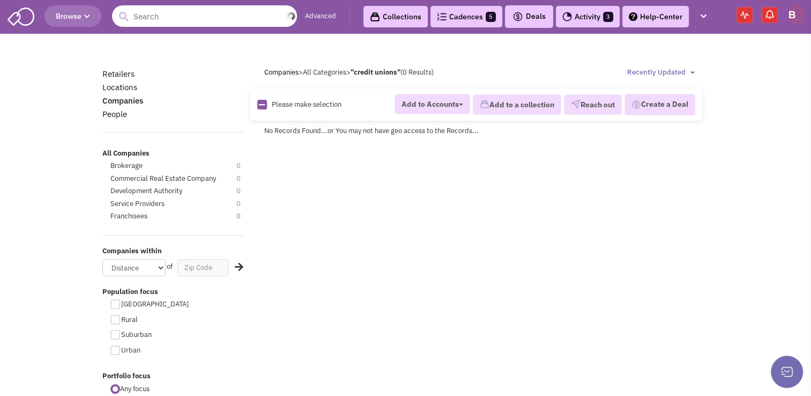
click at [191, 18] on input "text" at bounding box center [204, 15] width 185 height 21
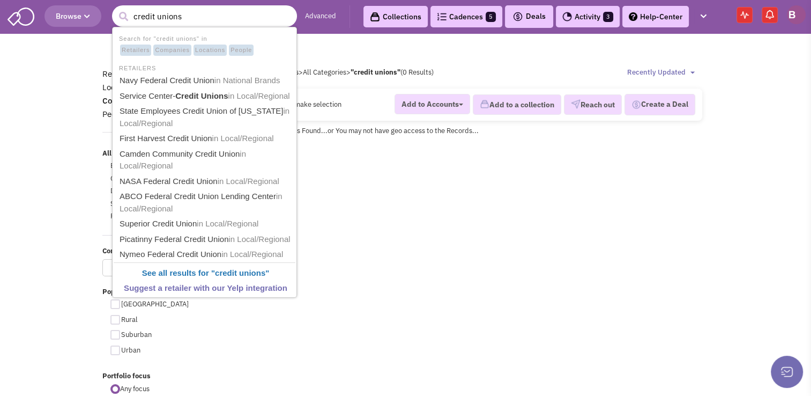
type input "credit unions"
click at [115, 9] on button "submit" at bounding box center [123, 17] width 16 height 16
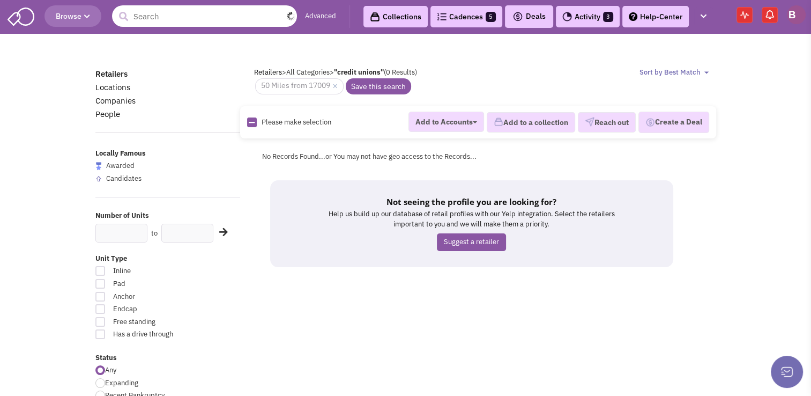
click at [158, 19] on input "text" at bounding box center [204, 15] width 185 height 21
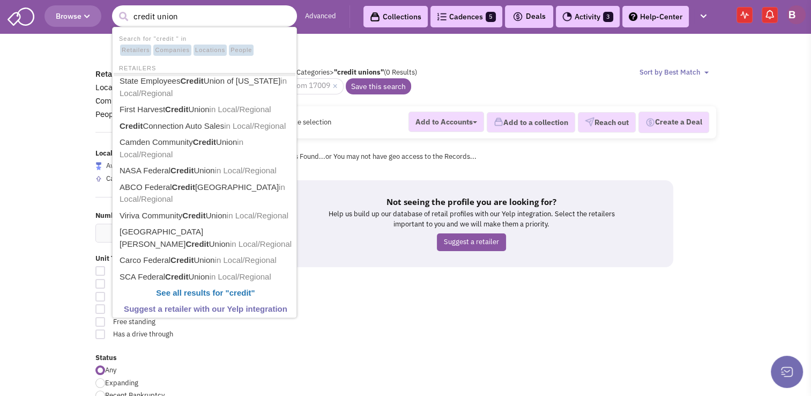
type input "credit unions"
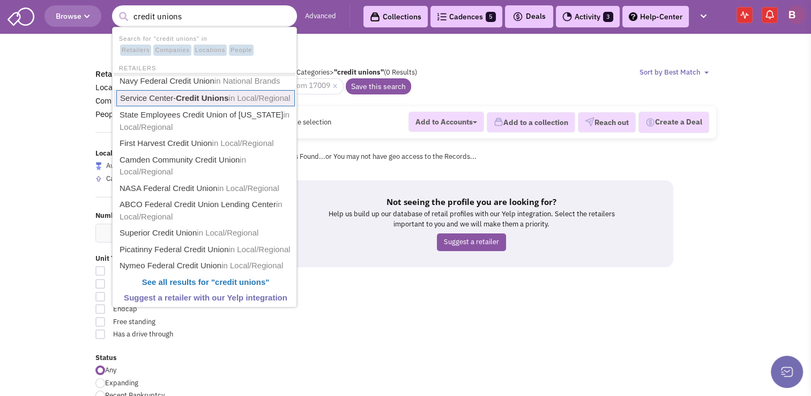
click at [180, 99] on b "Credit Unions" at bounding box center [202, 97] width 53 height 9
